Goal: Information Seeking & Learning: Learn about a topic

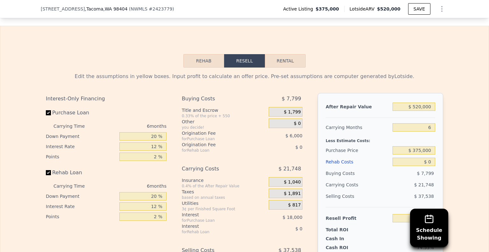
scroll to position [967, 0]
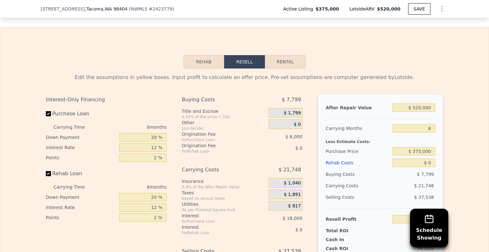
click at [203, 68] on button "Rehab" at bounding box center [203, 61] width 41 height 13
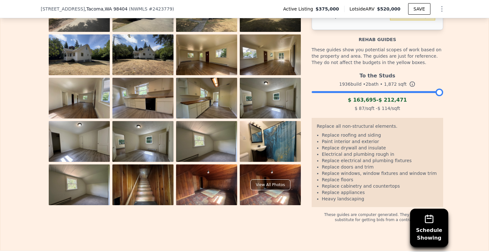
scroll to position [1069, 0]
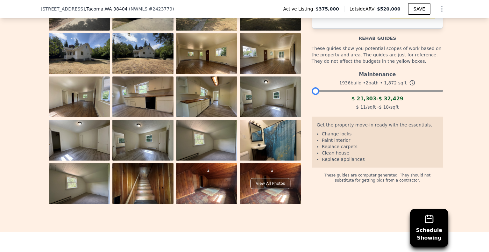
drag, startPoint x: 437, startPoint y: 99, endPoint x: 310, endPoint y: 95, distance: 126.3
click at [311, 95] on div at bounding box center [315, 91] width 8 height 8
click at [335, 91] on div at bounding box center [376, 89] width 131 height 4
click at [343, 91] on div at bounding box center [376, 89] width 131 height 4
drag, startPoint x: 343, startPoint y: 96, endPoint x: 303, endPoint y: 96, distance: 40.1
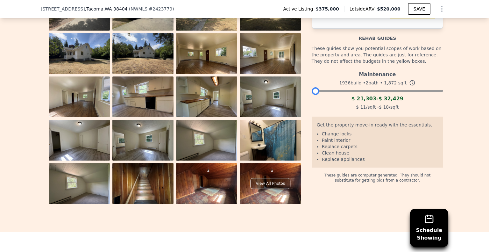
click at [303, 96] on div "View All Photos Rehab Budget $ 0 Per Square Foot $ 0 Rehab guides These guides …" at bounding box center [244, 97] width 397 height 214
click at [345, 91] on div at bounding box center [376, 89] width 131 height 4
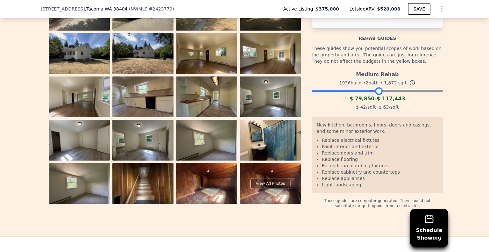
click at [376, 91] on div at bounding box center [376, 89] width 131 height 4
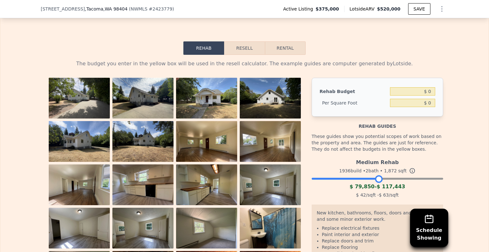
scroll to position [981, 0]
click at [242, 55] on button "Resell" at bounding box center [244, 48] width 40 height 13
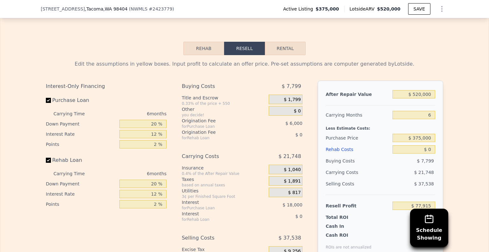
click at [202, 55] on button "Rehab" at bounding box center [203, 48] width 41 height 13
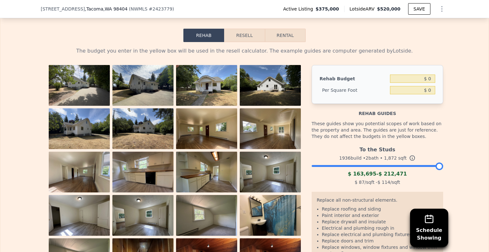
scroll to position [994, 0]
click at [427, 82] on input "$ 0" at bounding box center [412, 78] width 45 height 8
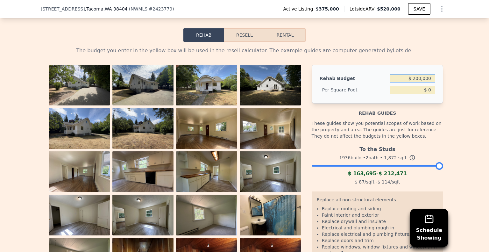
type input "$ 200,000"
click at [400, 35] on div "Rehab Resell Rental The budget you enter in the yellow box will be used in the …" at bounding box center [244, 162] width 489 height 324
type input "$ 106.84"
click at [243, 40] on button "Resell" at bounding box center [244, 34] width 40 height 13
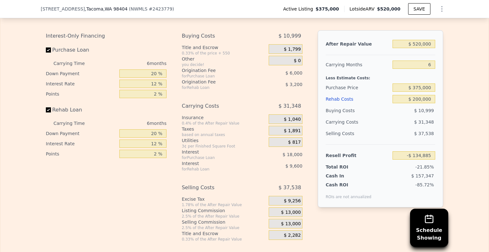
scroll to position [1032, 0]
drag, startPoint x: 413, startPoint y: 94, endPoint x: 417, endPoint y: 94, distance: 3.8
click at [417, 91] on input "$ 375,000" at bounding box center [413, 86] width 43 height 8
type input "$ 275,000"
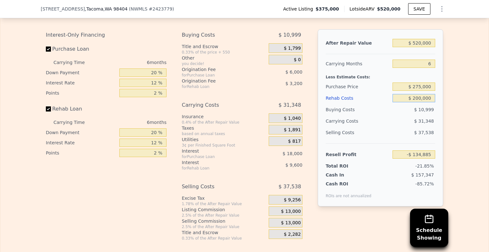
type input "-$ 28,152"
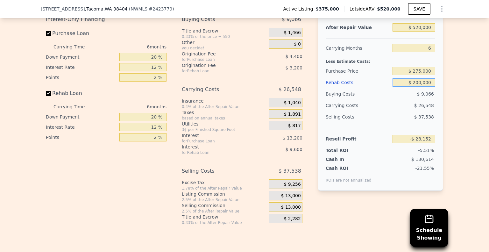
scroll to position [1063, 0]
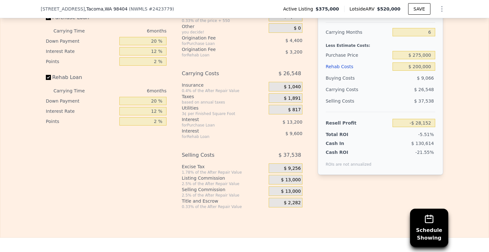
click at [289, 183] on span "$ 13,000" at bounding box center [291, 180] width 20 height 6
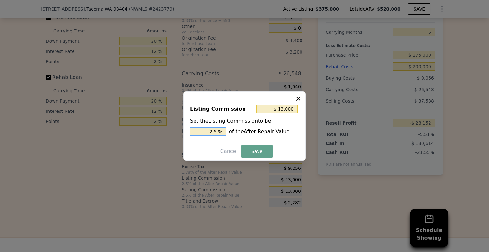
drag, startPoint x: 211, startPoint y: 131, endPoint x: 215, endPoint y: 131, distance: 4.1
click at [215, 131] on input "2.5 %" at bounding box center [208, 131] width 36 height 8
type input "$ 2,600"
type input "0.5 %"
click at [257, 152] on button "Save" at bounding box center [256, 151] width 31 height 13
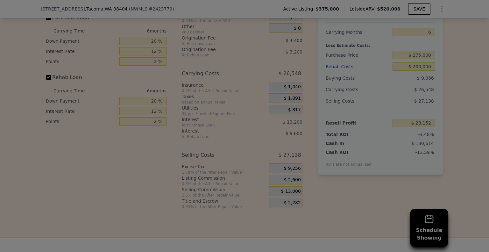
type input "-$ 17,752"
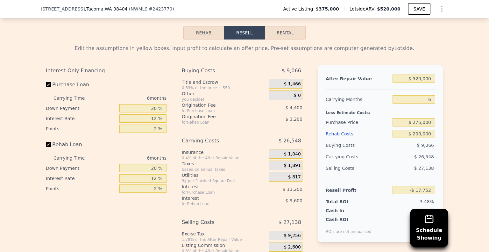
scroll to position [988, 0]
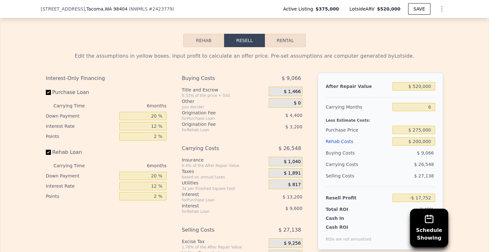
click at [193, 42] on button "Rehab" at bounding box center [203, 40] width 41 height 13
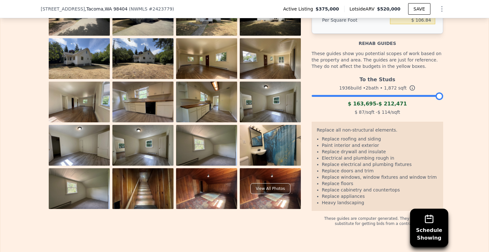
scroll to position [1062, 0]
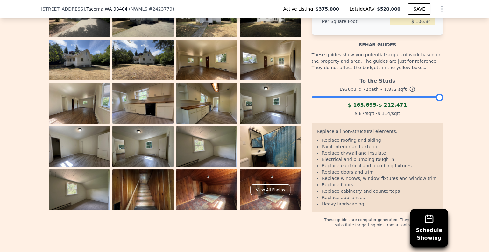
click at [352, 97] on div at bounding box center [376, 96] width 131 height 4
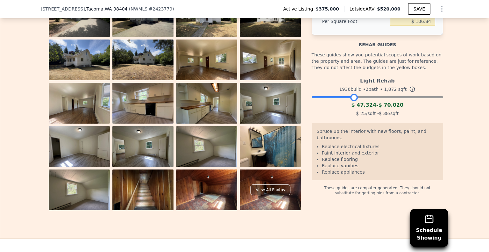
click at [376, 106] on div "Light Rehab 1936 build • 2 bath • 1,872 sqft $ 47,324 - $ 70,020 $ 25 /sqft - $…" at bounding box center [376, 95] width 131 height 43
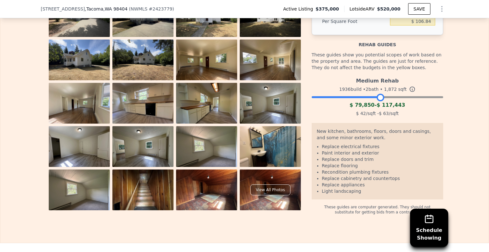
click at [378, 97] on div at bounding box center [376, 96] width 131 height 4
click at [405, 97] on div at bounding box center [376, 96] width 131 height 4
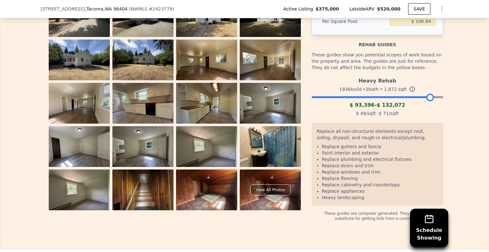
click at [427, 97] on div at bounding box center [376, 96] width 131 height 4
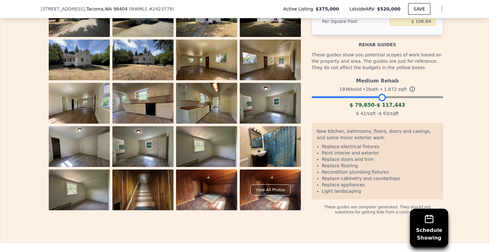
drag, startPoint x: 426, startPoint y: 106, endPoint x: 378, endPoint y: 103, distance: 47.8
click at [378, 101] on div at bounding box center [382, 98] width 8 height 8
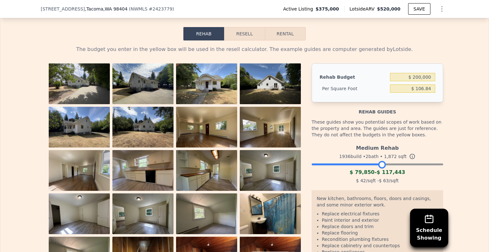
scroll to position [995, 0]
click at [248, 41] on button "Resell" at bounding box center [244, 33] width 40 height 13
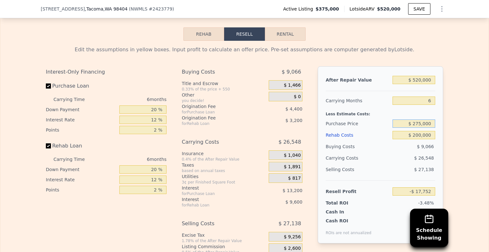
click at [414, 128] on input "$ 275,000" at bounding box center [413, 123] width 43 height 8
type input "$ 375,000"
click at [458, 133] on div "Edit the assumptions in yellow boxes. Input profit to calculate an offer price.…" at bounding box center [244, 159] width 488 height 237
type input "-$ 124,485"
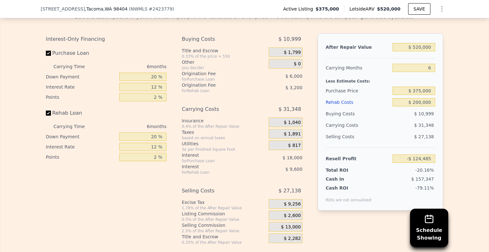
scroll to position [1004, 0]
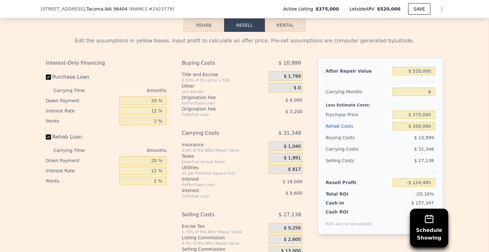
click at [194, 31] on button "Rehab" at bounding box center [203, 24] width 41 height 13
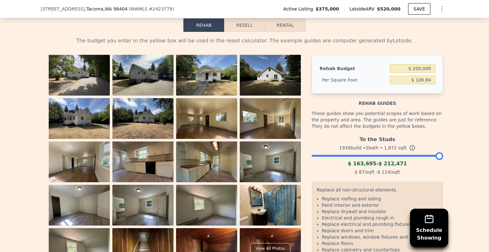
click at [364, 152] on div "1936 build • 2 bath • 1,872 sqft" at bounding box center [376, 147] width 131 height 9
click at [369, 156] on div at bounding box center [376, 154] width 131 height 4
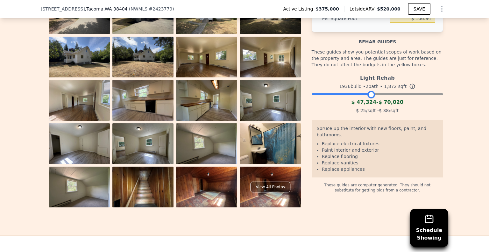
scroll to position [1067, 0]
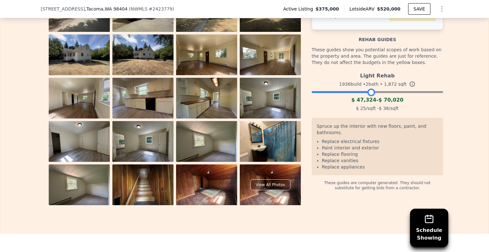
click at [393, 100] on div "Light Rehab 1936 build • 2 bath • 1,872 sqft $ 47,324 - $ 70,020 $ 25 /sqft - $…" at bounding box center [376, 90] width 131 height 43
click at [400, 100] on div "Light Rehab 1936 build • 2 bath • 1,872 sqft $ 47,324 - $ 70,020 $ 25 /sqft - $…" at bounding box center [376, 90] width 131 height 43
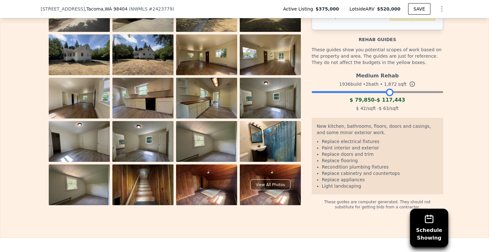
click at [387, 92] on div at bounding box center [376, 90] width 131 height 4
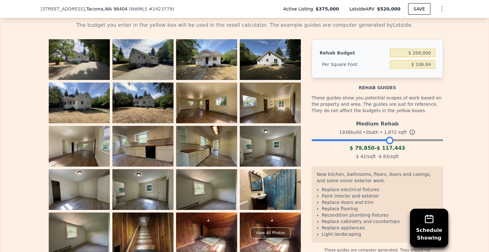
scroll to position [1016, 0]
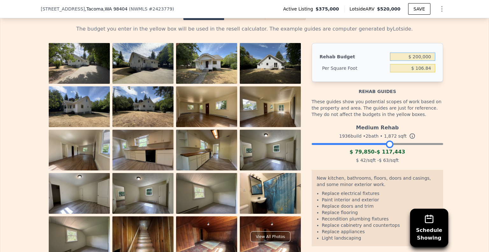
click at [415, 61] on input "$ 200,000" at bounding box center [412, 56] width 45 height 8
type input "$ 100,000"
click at [461, 95] on div "The budget you enter in the yellow box will be used in the resell calculator. T…" at bounding box center [244, 140] width 488 height 241
type input "$ 53.42"
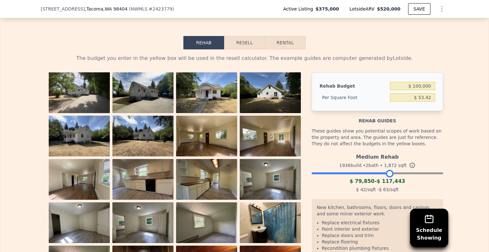
scroll to position [982, 0]
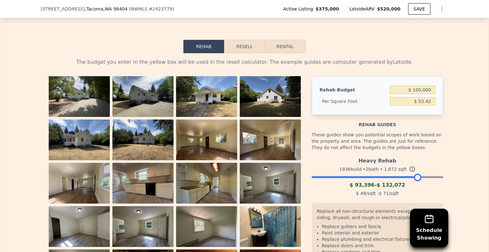
click at [415, 177] on div at bounding box center [376, 175] width 131 height 4
click at [436, 177] on div at bounding box center [376, 175] width 131 height 4
click at [377, 177] on div at bounding box center [376, 175] width 131 height 4
click at [242, 49] on button "Resell" at bounding box center [244, 46] width 40 height 13
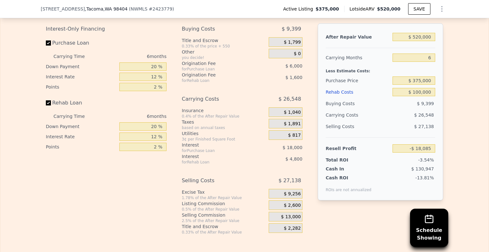
scroll to position [1037, 0]
click at [414, 85] on input "$ 375,000" at bounding box center [413, 81] width 43 height 8
click at [419, 85] on input "$ 375,000" at bounding box center [413, 81] width 43 height 8
type input "$ 325,000"
click at [462, 108] on div "Edit the assumptions in yellow boxes. Input profit to calculate an offer price.…" at bounding box center [244, 116] width 488 height 237
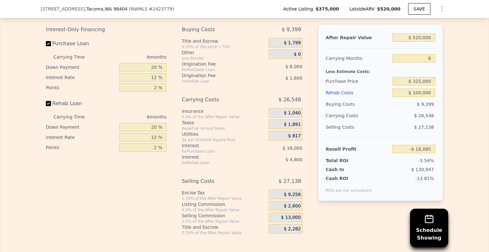
type input "$ 35,282"
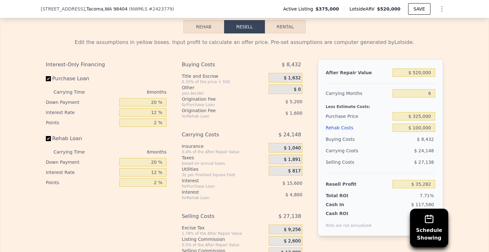
scroll to position [1002, 0]
click at [200, 34] on button "Rehab" at bounding box center [203, 27] width 41 height 13
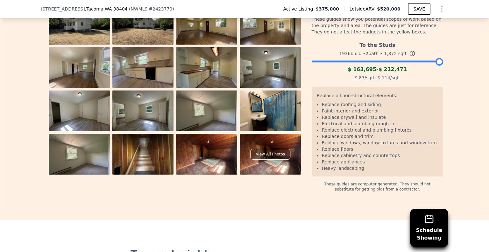
scroll to position [1098, 0]
click at [357, 62] on div at bounding box center [376, 60] width 131 height 4
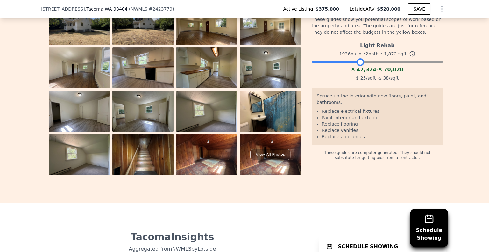
click at [374, 62] on div at bounding box center [376, 60] width 131 height 4
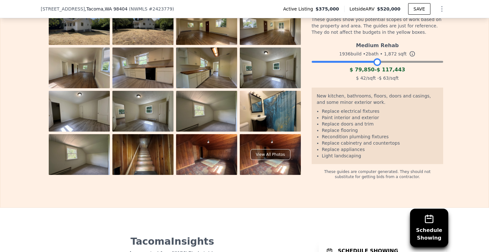
click at [402, 62] on div at bounding box center [376, 60] width 131 height 4
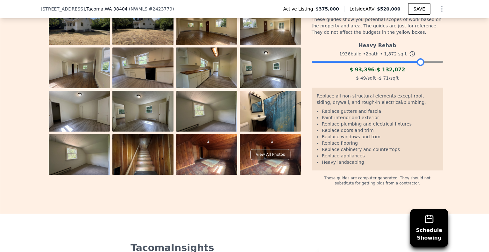
click at [417, 62] on div at bounding box center [376, 60] width 131 height 4
click at [436, 62] on div at bounding box center [376, 60] width 131 height 4
click at [410, 62] on div at bounding box center [376, 60] width 131 height 4
click at [387, 62] on div at bounding box center [376, 60] width 131 height 4
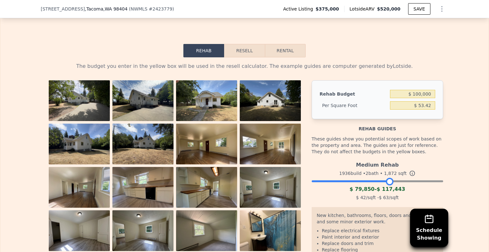
scroll to position [977, 0]
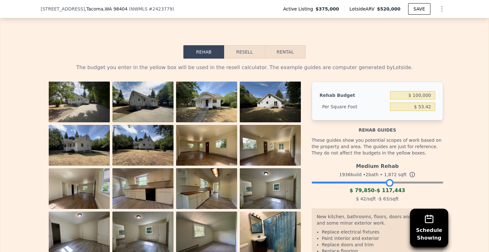
click at [239, 55] on button "Resell" at bounding box center [244, 51] width 40 height 13
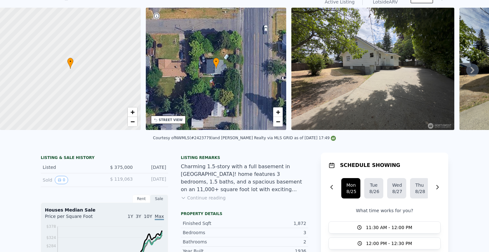
scroll to position [0, 0]
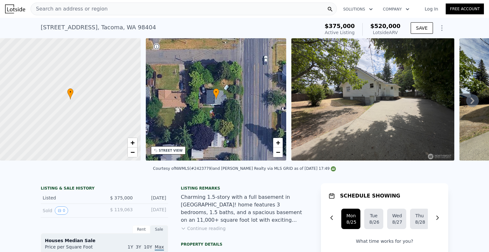
click at [62, 9] on span "Search an address or region" at bounding box center [69, 9] width 77 height 8
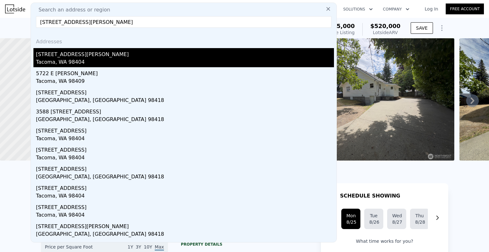
type input "[STREET_ADDRESS][PERSON_NAME]"
click at [60, 56] on div "[STREET_ADDRESS][PERSON_NAME]" at bounding box center [185, 53] width 298 height 10
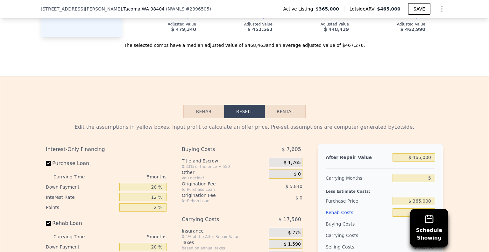
scroll to position [946, 0]
click at [202, 117] on button "Rehab" at bounding box center [203, 110] width 41 height 13
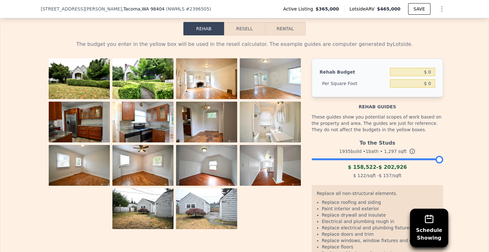
scroll to position [1046, 0]
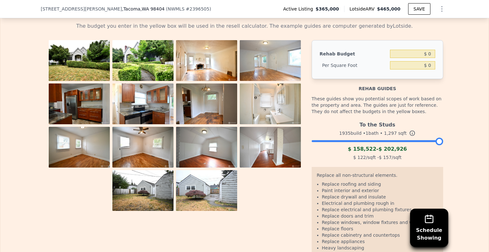
click at [328, 141] on div at bounding box center [376, 139] width 131 height 4
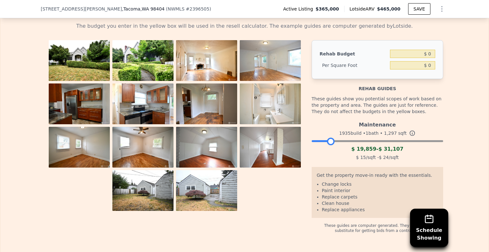
click at [346, 150] on div "Maintenance 1935 build • 1 bath • 1,297 sqft $ 19,859 - $ 31,107 $ 15 /sqft - $…" at bounding box center [376, 139] width 131 height 43
click at [347, 141] on div at bounding box center [376, 139] width 131 height 4
click at [328, 141] on div at bounding box center [376, 139] width 131 height 4
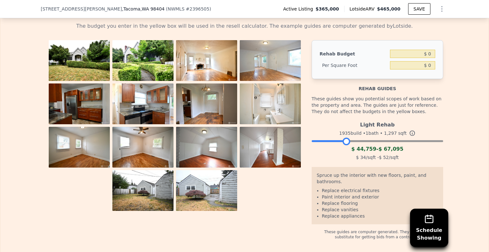
click at [344, 141] on div at bounding box center [376, 139] width 131 height 4
click at [426, 58] on input "$ 0" at bounding box center [412, 54] width 45 height 8
type input "$ 50,000"
click at [456, 76] on div "The budget you enter in the yellow box will be used in the resell calculator. T…" at bounding box center [244, 128] width 488 height 222
type input "$ 38.55"
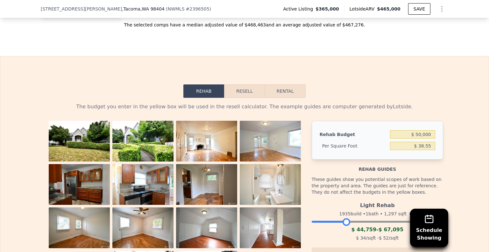
scroll to position [965, 0]
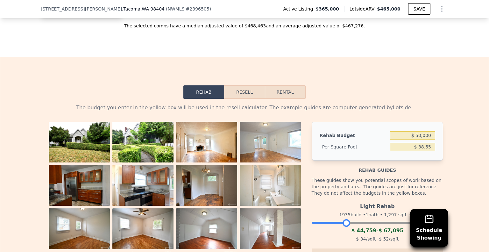
click at [239, 97] on button "Resell" at bounding box center [244, 91] width 40 height 13
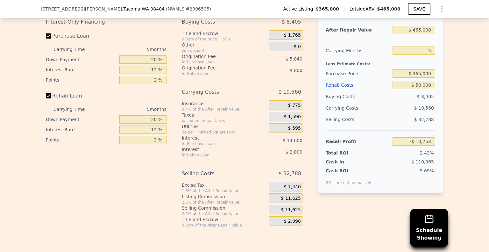
scroll to position [1072, 0]
click at [289, 201] on span "$ 11,625" at bounding box center [291, 199] width 20 height 6
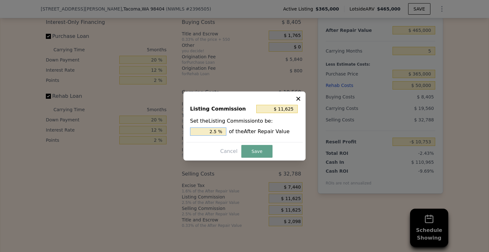
drag, startPoint x: 206, startPoint y: 132, endPoint x: 247, endPoint y: 133, distance: 40.7
click at [247, 133] on div "2.5 % of the After Repair Value" at bounding box center [244, 131] width 109 height 8
type input "$ 0"
type input "0 %"
click at [257, 149] on button "Save" at bounding box center [256, 151] width 31 height 13
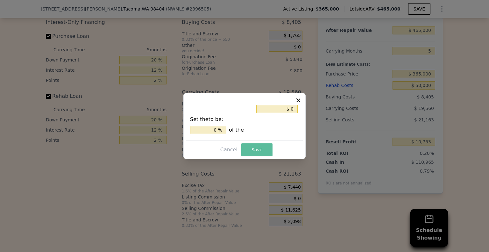
type input "$ 872"
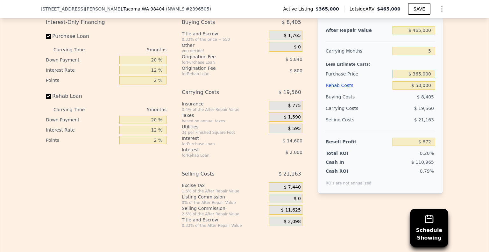
click at [414, 78] on input "$ 365,000" at bounding box center [413, 74] width 43 height 8
type input "$ 335,000"
click at [455, 98] on div "Edit the assumptions in yellow boxes. Input profit to calculate an offer price.…" at bounding box center [244, 109] width 488 height 237
type input "$ 32,651"
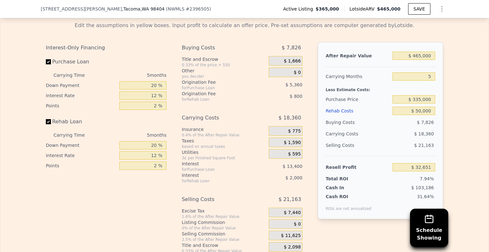
scroll to position [1046, 0]
drag, startPoint x: 419, startPoint y: 83, endPoint x: 433, endPoint y: 85, distance: 13.5
click at [433, 85] on div "After Repair Value $ 465,000 Carrying Months 5 Less Estimate Costs: Purchase Pr…" at bounding box center [379, 131] width 125 height 177
type input "2"
type input "$ 43,667"
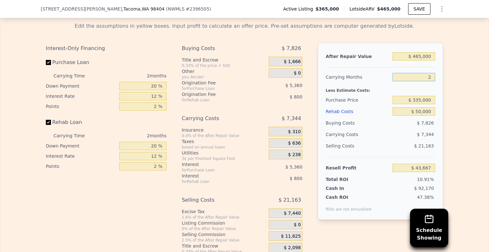
type input "2"
click at [461, 116] on div "Edit the assumptions in yellow boxes. Input profit to calculate an offer price.…" at bounding box center [244, 135] width 488 height 237
click at [468, 94] on div "Edit the assumptions in yellow boxes. Input profit to calculate an offer price.…" at bounding box center [244, 135] width 488 height 237
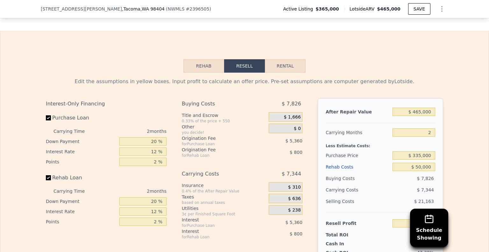
scroll to position [989, 0]
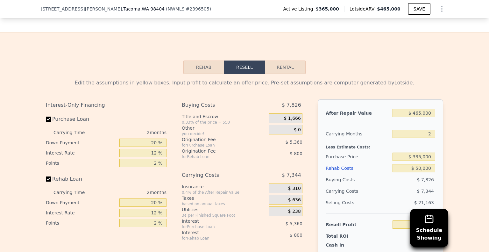
click at [204, 73] on button "Rehab" at bounding box center [203, 66] width 41 height 13
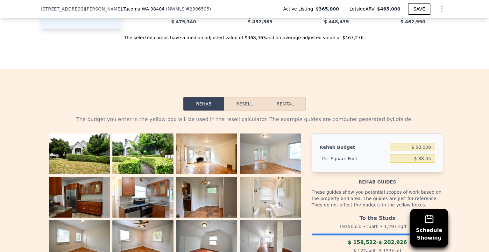
scroll to position [952, 0]
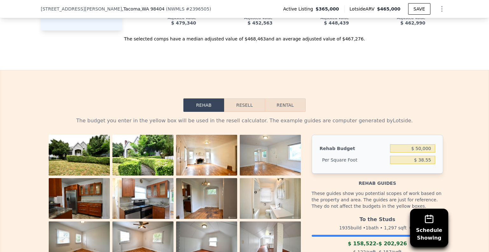
click at [242, 112] on button "Resell" at bounding box center [244, 104] width 40 height 13
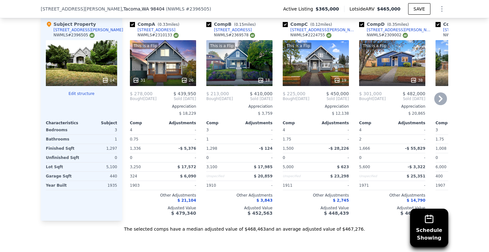
scroll to position [761, 0]
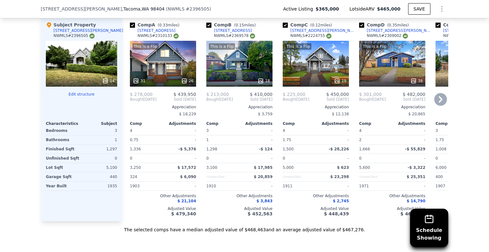
click at [437, 98] on icon at bounding box center [440, 99] width 13 height 13
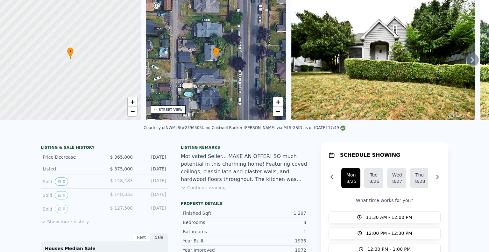
scroll to position [0, 0]
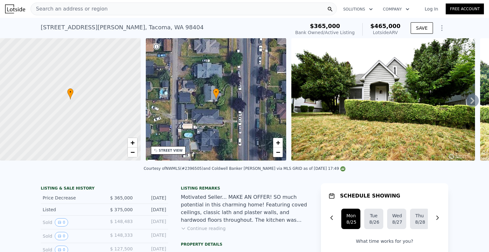
click at [85, 9] on span "Search an address or region" at bounding box center [69, 9] width 77 height 8
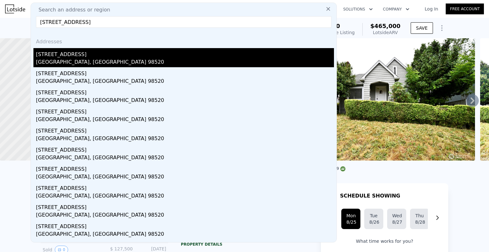
type input "[STREET_ADDRESS]"
click at [60, 55] on div "[STREET_ADDRESS]" at bounding box center [185, 53] width 298 height 10
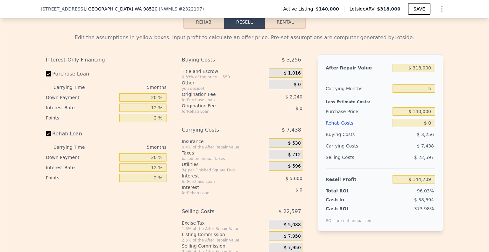
scroll to position [963, 0]
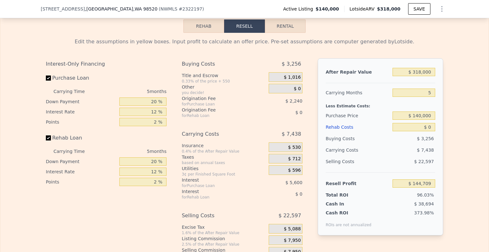
click at [199, 29] on button "Rehab" at bounding box center [203, 25] width 41 height 13
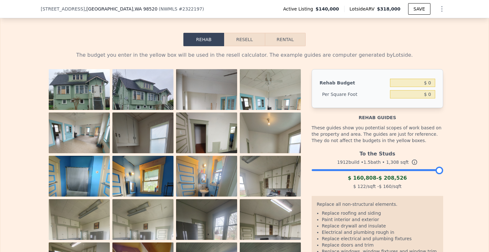
scroll to position [949, 0]
click at [243, 43] on button "Resell" at bounding box center [244, 39] width 40 height 13
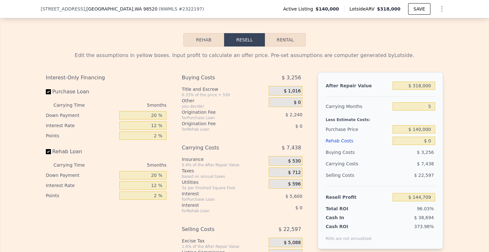
click at [202, 46] on button "Rehab" at bounding box center [203, 39] width 41 height 13
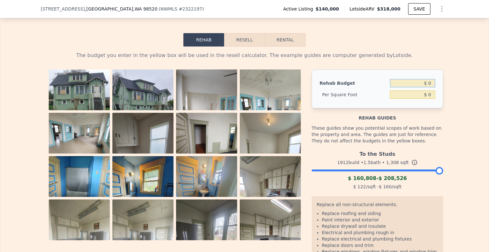
click at [425, 87] on input "$ 0" at bounding box center [412, 83] width 45 height 8
type input "$ 200,000"
click at [452, 127] on div "The budget you enter in the yellow box will be used in the resell calculator. T…" at bounding box center [244, 173] width 488 height 254
type input "$ 152.91"
click at [246, 46] on button "Resell" at bounding box center [244, 39] width 40 height 13
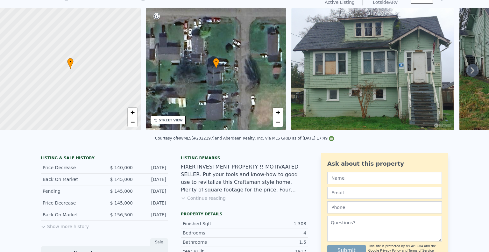
scroll to position [0, 0]
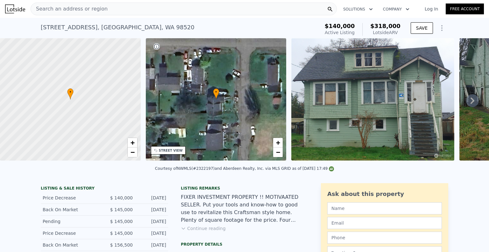
click at [68, 7] on span "Search an address or region" at bounding box center [69, 9] width 77 height 8
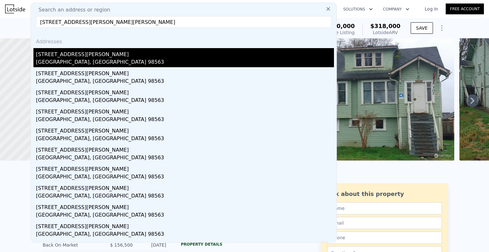
type input "[STREET_ADDRESS][PERSON_NAME][PERSON_NAME]"
click at [57, 55] on div "[STREET_ADDRESS][PERSON_NAME]" at bounding box center [185, 53] width 298 height 10
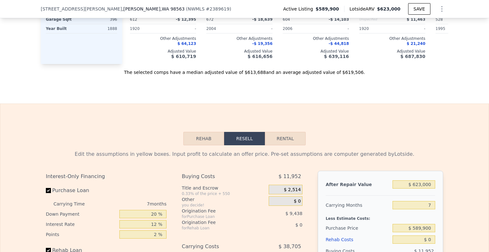
scroll to position [790, 0]
click at [204, 142] on button "Rehab" at bounding box center [203, 138] width 41 height 13
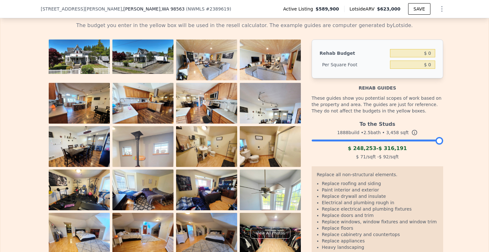
scroll to position [929, 0]
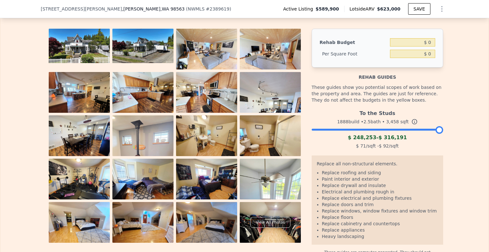
click at [321, 132] on div "To the Studs 1888 build • 2.5 bath • 3,458 sqft $ 248,253 - $ 316,191 $ 71 /sqf…" at bounding box center [376, 128] width 131 height 43
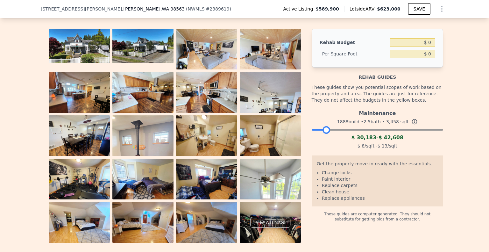
click at [323, 130] on div at bounding box center [376, 128] width 131 height 4
click at [311, 130] on div at bounding box center [376, 128] width 131 height 4
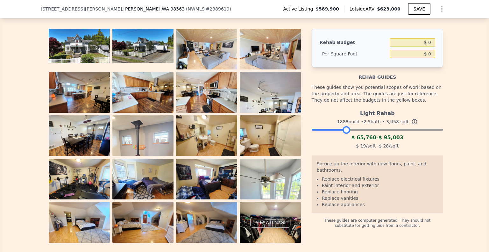
click at [343, 130] on div at bounding box center [376, 128] width 131 height 4
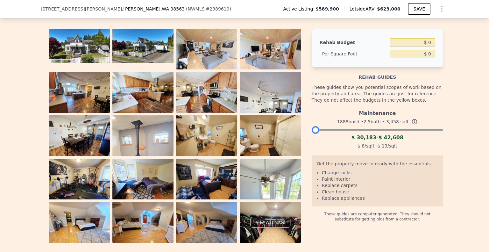
click at [311, 129] on div at bounding box center [376, 128] width 131 height 4
click at [338, 130] on div at bounding box center [376, 128] width 131 height 4
click at [195, 98] on img at bounding box center [206, 95] width 61 height 46
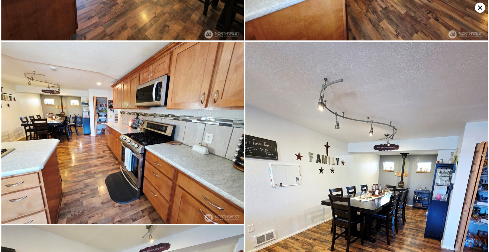
scroll to position [498, 0]
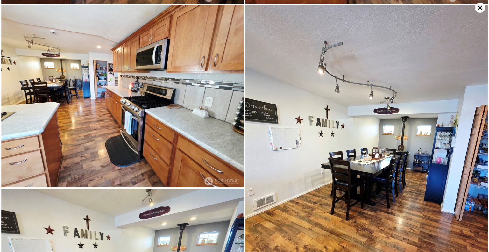
click at [477, 3] on icon at bounding box center [480, 8] width 10 height 10
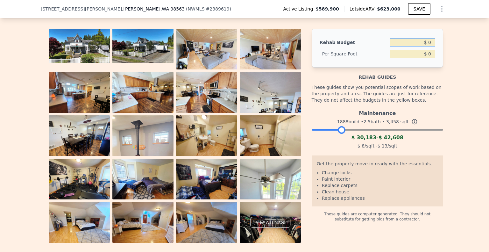
drag, startPoint x: 426, startPoint y: 44, endPoint x: 440, endPoint y: 45, distance: 14.0
click at [440, 45] on div "Rehab Budget $ 0 Per Square Foot $ 0" at bounding box center [376, 48] width 131 height 39
type input "$ 30,000"
click at [467, 71] on div "The budget you enter in the yellow box will be used in the resell calculator. T…" at bounding box center [244, 124] width 488 height 237
type input "$ 8.68"
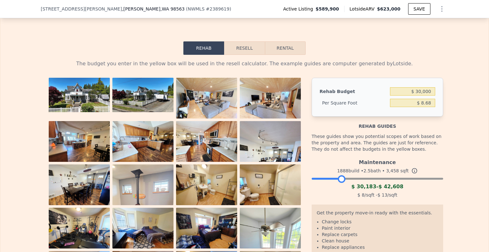
scroll to position [876, 0]
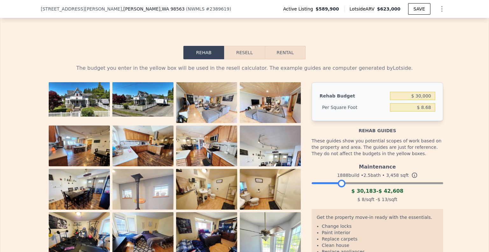
click at [243, 54] on button "Resell" at bounding box center [244, 52] width 40 height 13
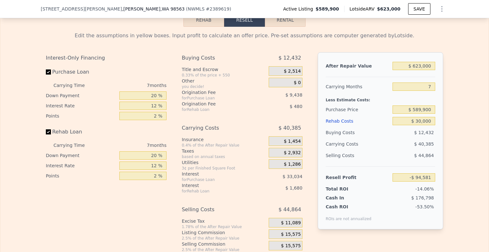
scroll to position [911, 0]
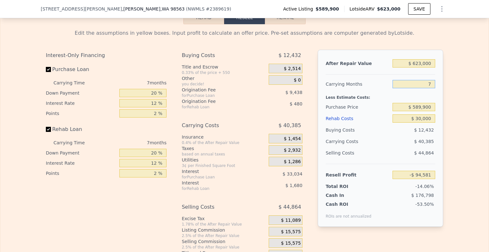
drag, startPoint x: 415, startPoint y: 86, endPoint x: 439, endPoint y: 86, distance: 23.5
click at [439, 86] on div "After Repair Value $ 623,000 Carrying Months 7 Less Estimate Costs: Purchase Pr…" at bounding box center [379, 138] width 125 height 177
type input "2"
type input "-$ 65,734"
type input "2"
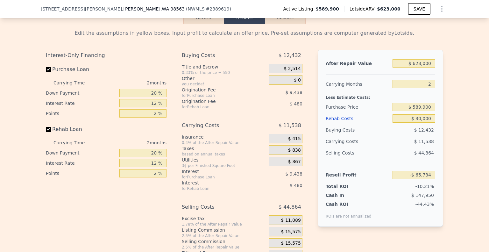
click at [458, 133] on div "Edit the assumptions in yellow boxes. Input profit to calculate an offer price.…" at bounding box center [244, 142] width 488 height 237
click at [419, 108] on input "$ 589,900" at bounding box center [413, 107] width 43 height 8
type input "$ 540,900"
click at [468, 127] on div "Edit the assumptions in yellow boxes. Input profit to calculate an offer price.…" at bounding box center [244, 142] width 488 height 237
type input "-$ 15,003"
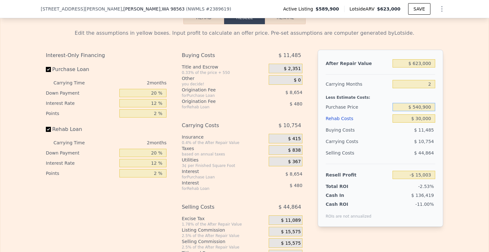
click at [419, 109] on input "$ 540,900" at bounding box center [413, 107] width 43 height 8
type input "$ 530,900"
type input "-$ 4,650"
click at [284, 231] on span "$ 15,575" at bounding box center [291, 232] width 20 height 6
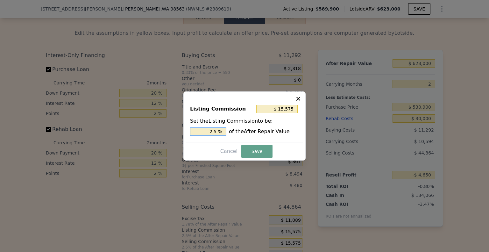
drag, startPoint x: 208, startPoint y: 132, endPoint x: 236, endPoint y: 132, distance: 27.7
click at [236, 132] on div "2.5 % of the After Repair Value" at bounding box center [244, 131] width 109 height 8
type input "$ 0"
type input "0 %"
click at [257, 149] on button "Save" at bounding box center [256, 151] width 31 height 13
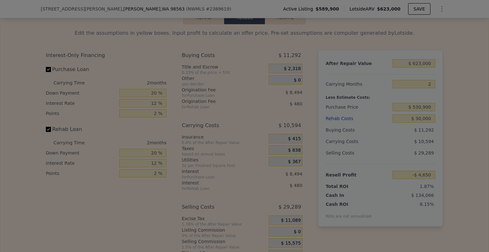
type input "$ 10,925"
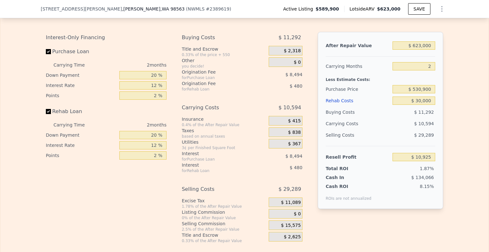
scroll to position [929, 0]
drag, startPoint x: 422, startPoint y: 65, endPoint x: 443, endPoint y: 67, distance: 20.5
click at [443, 67] on div "Edit the assumptions in yellow boxes. Input profit to calculate an offer price.…" at bounding box center [244, 124] width 407 height 237
type input "1"
type input "$ 16,221"
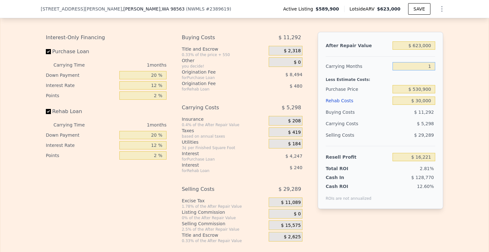
type input "1"
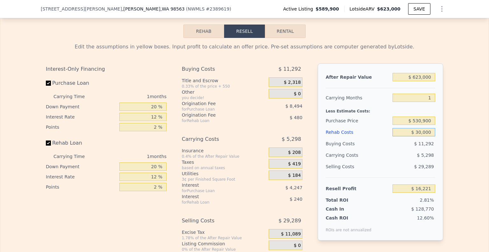
scroll to position [897, 0]
